Goal: Obtain resource: Obtain resource

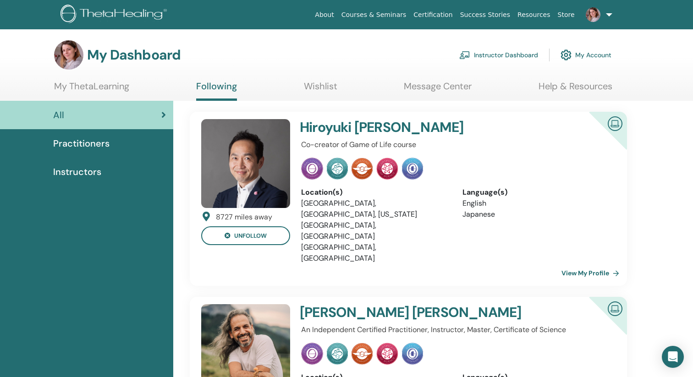
click at [122, 85] on link "My ThetaLearning" at bounding box center [91, 90] width 75 height 18
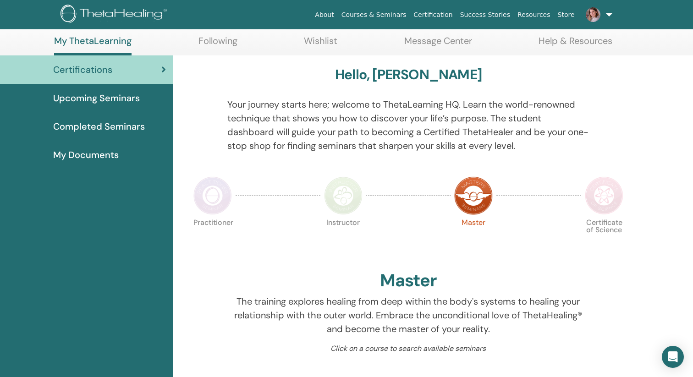
scroll to position [59, 0]
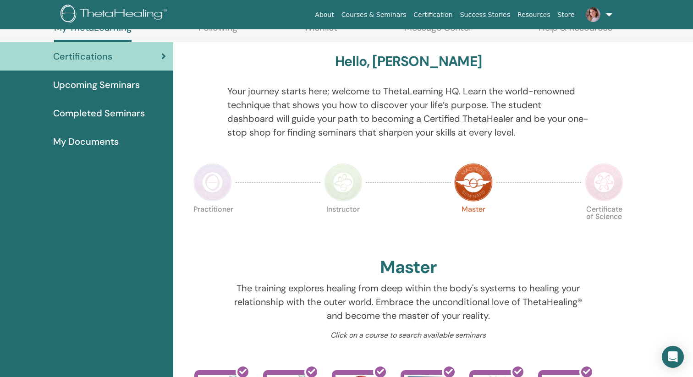
click at [221, 177] on img at bounding box center [213, 182] width 39 height 39
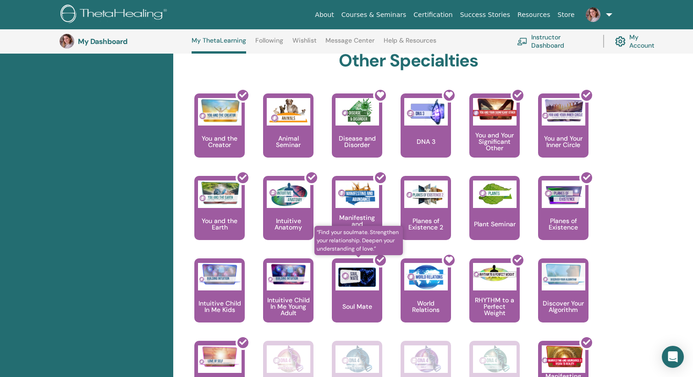
scroll to position [488, 0]
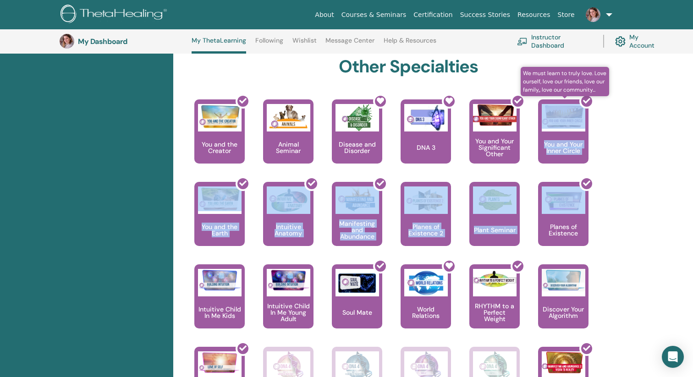
click at [634, 190] on div "Hello, Elena Your journey starts here; welcome to ThetaLearning HQ. Learn the w…" at bounding box center [408, 38] width 459 height 803
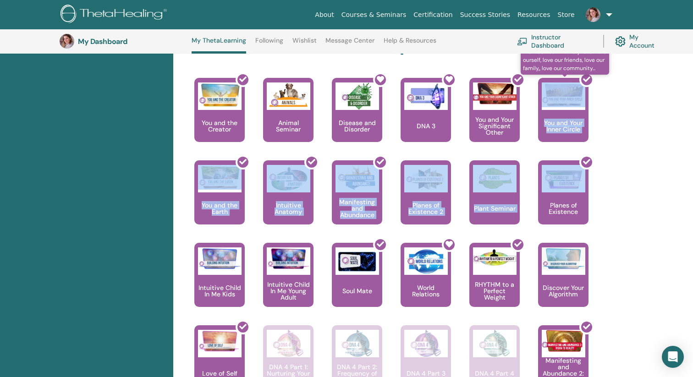
scroll to position [510, 0]
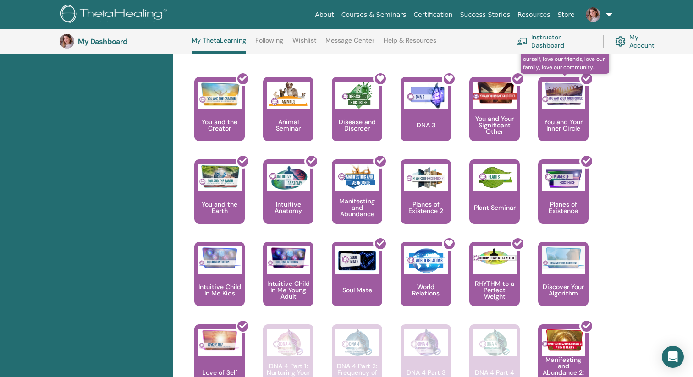
click at [634, 190] on div "Hello, Elena Your journey starts here; welcome to ThetaLearning HQ. Learn the w…" at bounding box center [408, 16] width 459 height 803
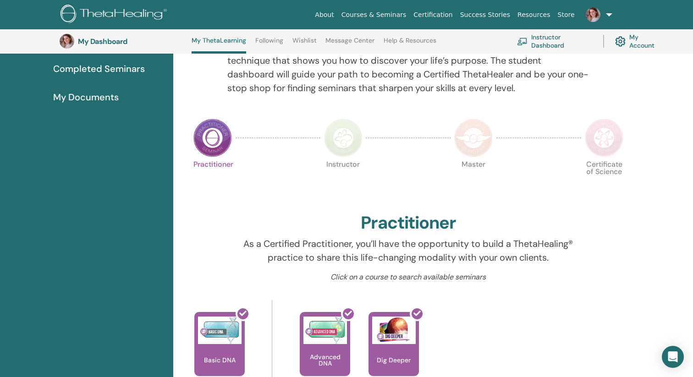
scroll to position [124, 0]
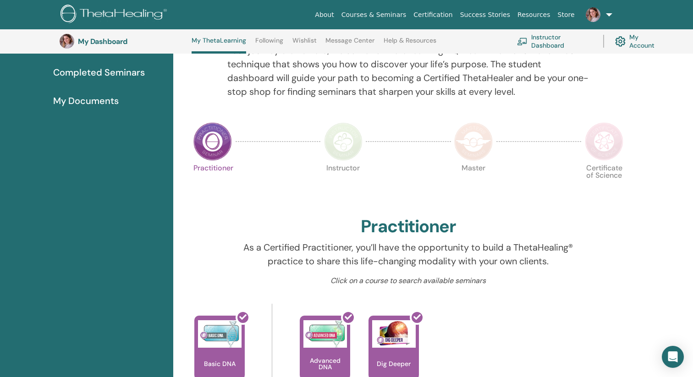
click at [344, 138] on img at bounding box center [343, 141] width 39 height 39
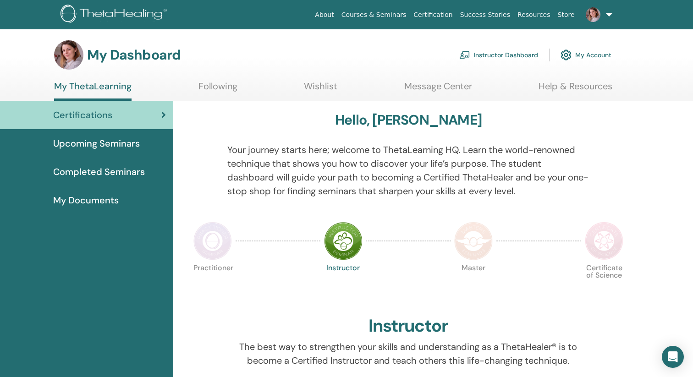
click at [514, 56] on link "Instructor Dashboard" at bounding box center [498, 55] width 79 height 20
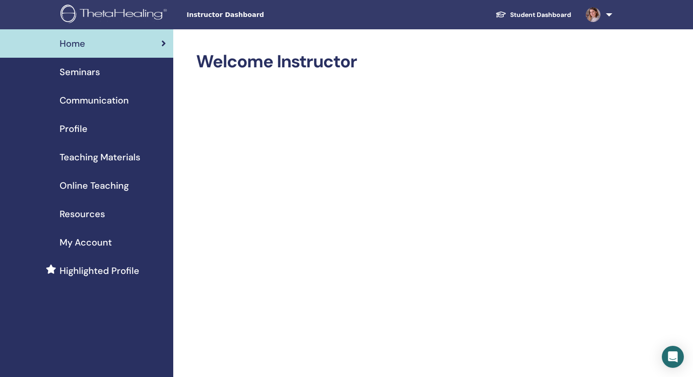
click at [89, 215] on span "Resources" at bounding box center [82, 214] width 45 height 14
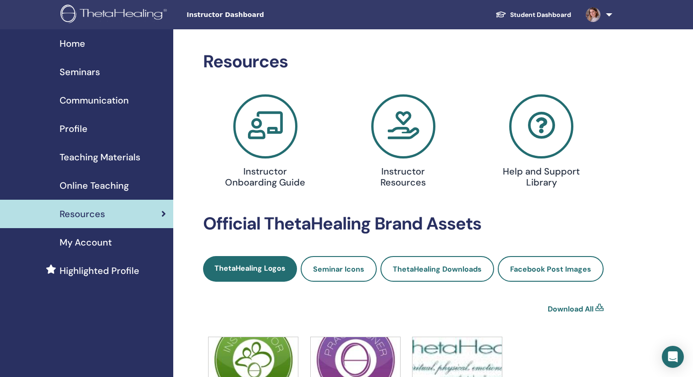
click at [62, 157] on span "Teaching Materials" at bounding box center [100, 157] width 81 height 14
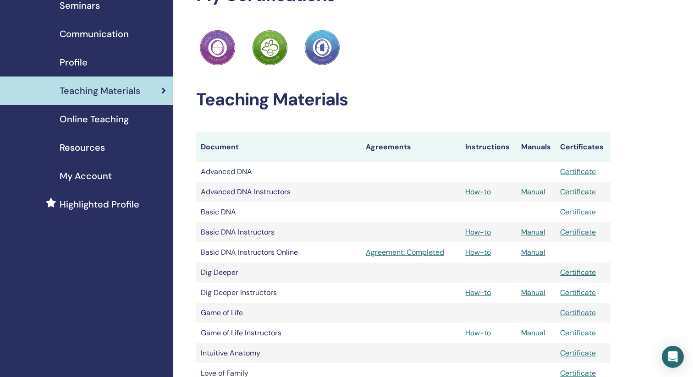
scroll to position [75, 0]
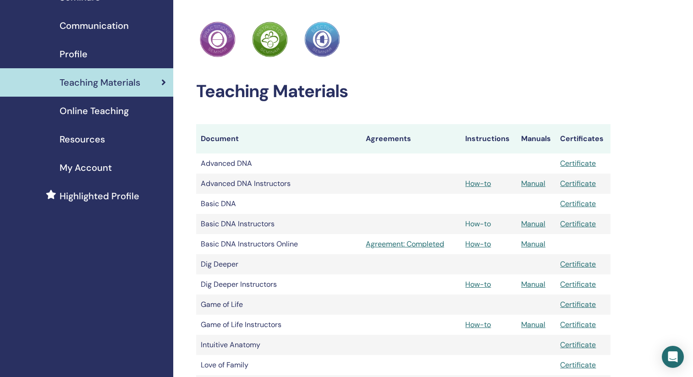
click at [478, 223] on link "How-to" at bounding box center [478, 224] width 26 height 10
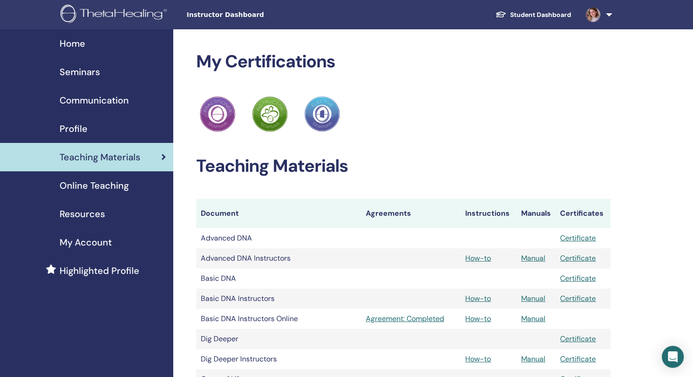
scroll to position [74, 0]
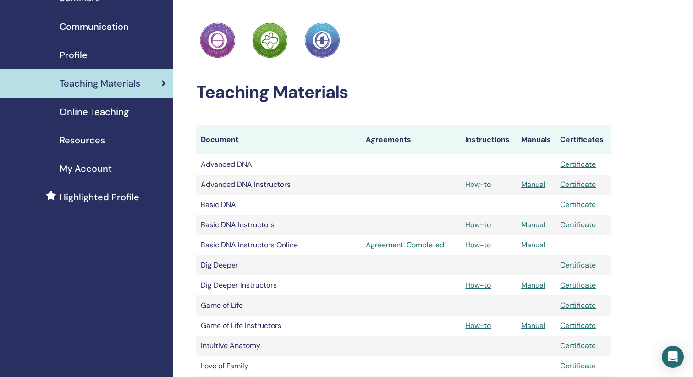
click at [482, 182] on link "How-to" at bounding box center [478, 185] width 26 height 10
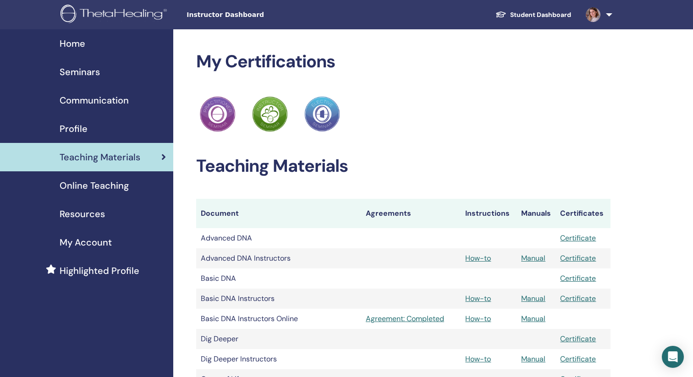
scroll to position [73, 0]
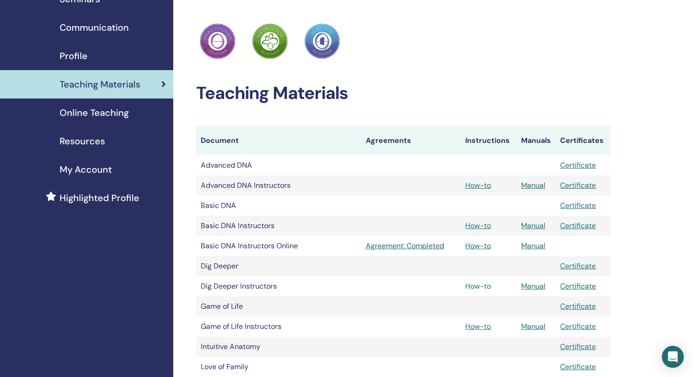
click at [482, 287] on link "How-to" at bounding box center [478, 287] width 26 height 10
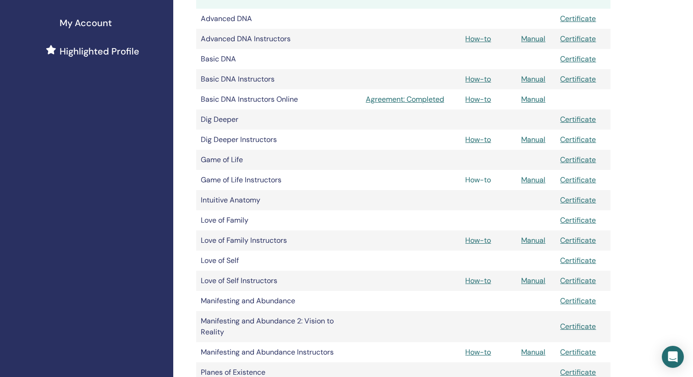
scroll to position [226, 0]
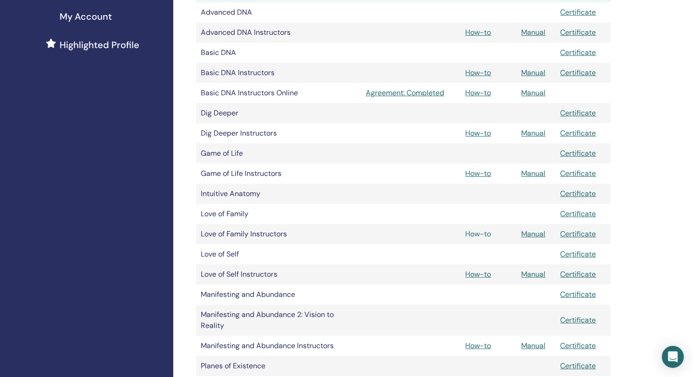
click at [474, 235] on link "How-to" at bounding box center [478, 234] width 26 height 10
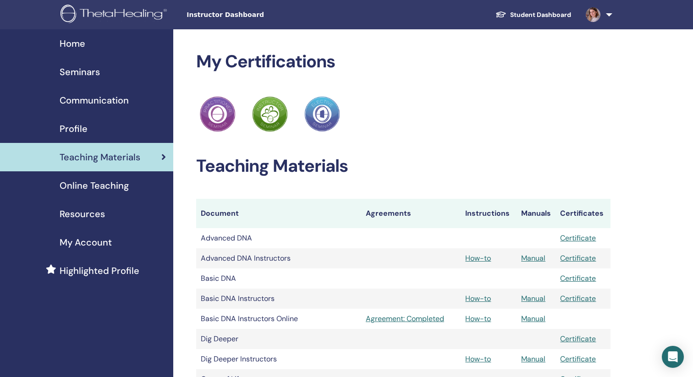
scroll to position [226, 0]
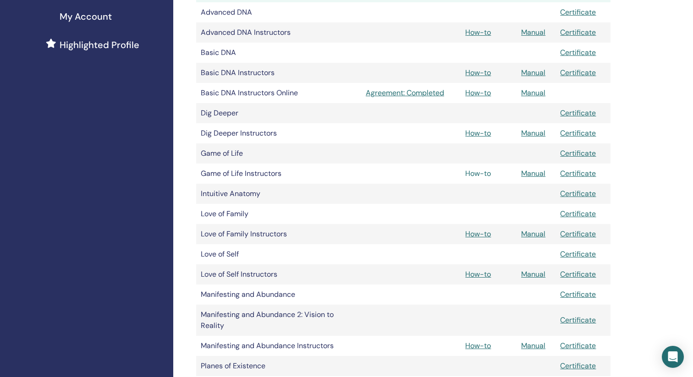
click at [483, 174] on link "How-to" at bounding box center [478, 174] width 26 height 10
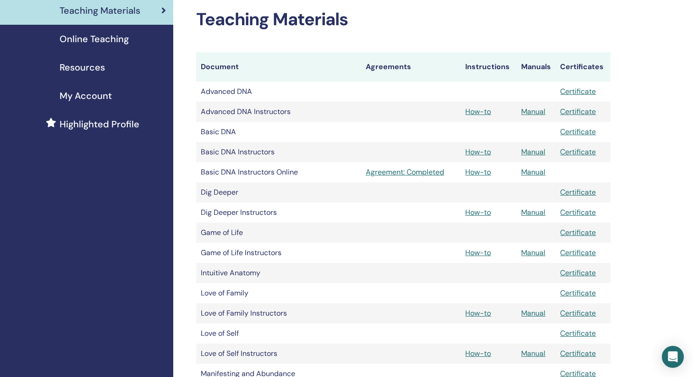
scroll to position [145, 0]
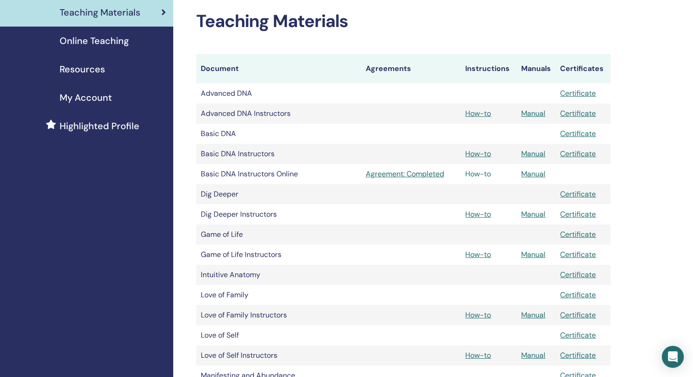
click at [481, 174] on link "How-to" at bounding box center [478, 174] width 26 height 10
